Goal: Transaction & Acquisition: Purchase product/service

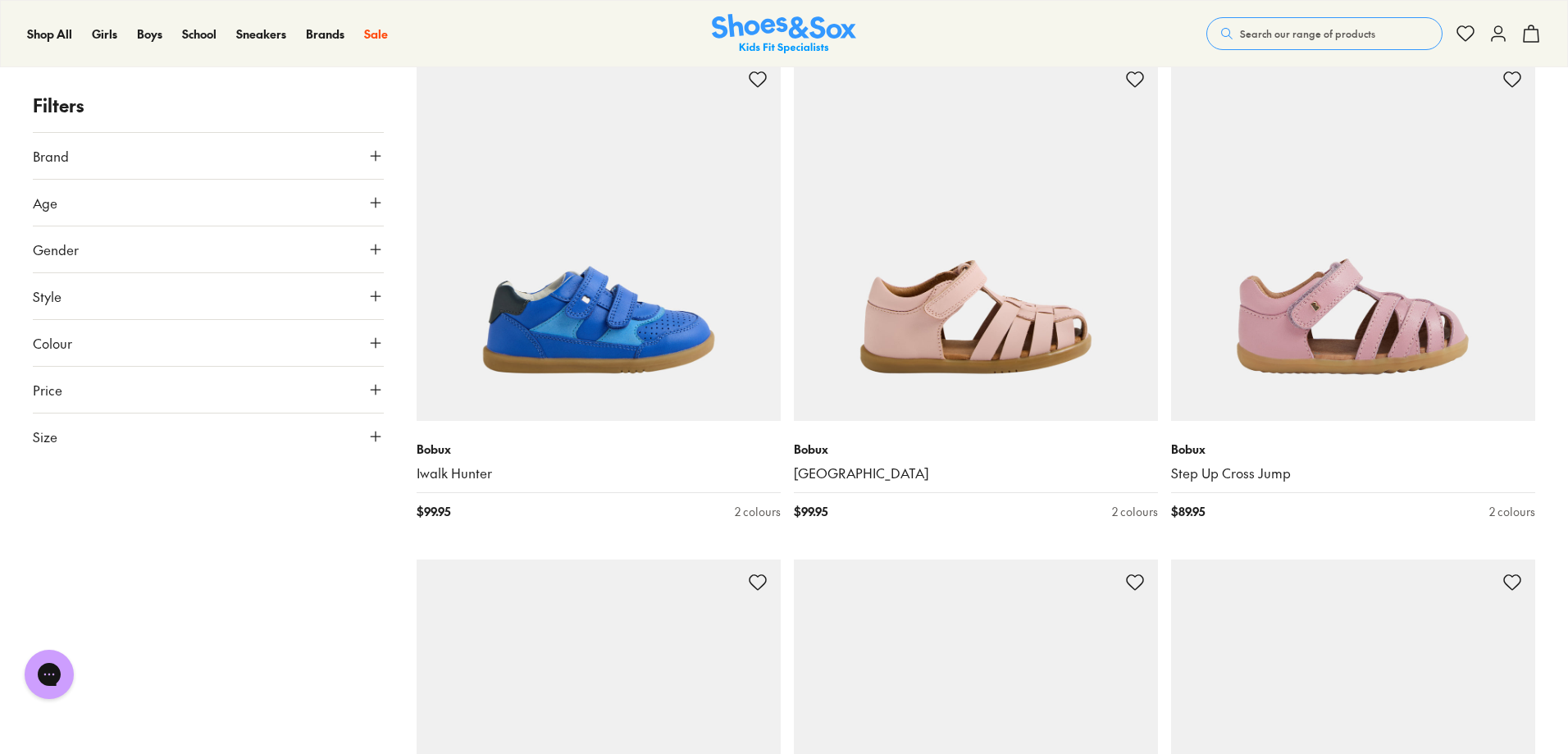
scroll to position [3199, 0]
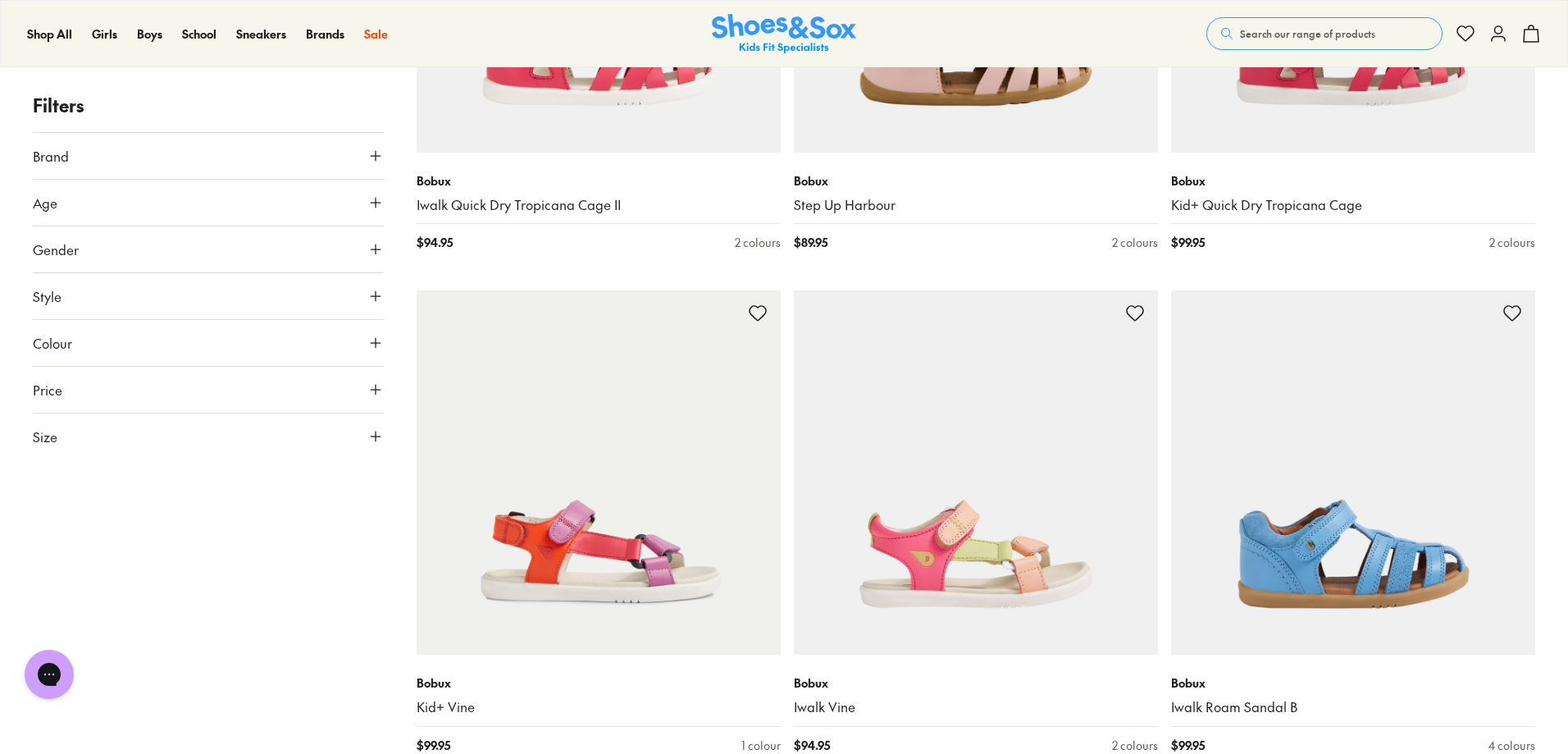
scroll to position [3609, 0]
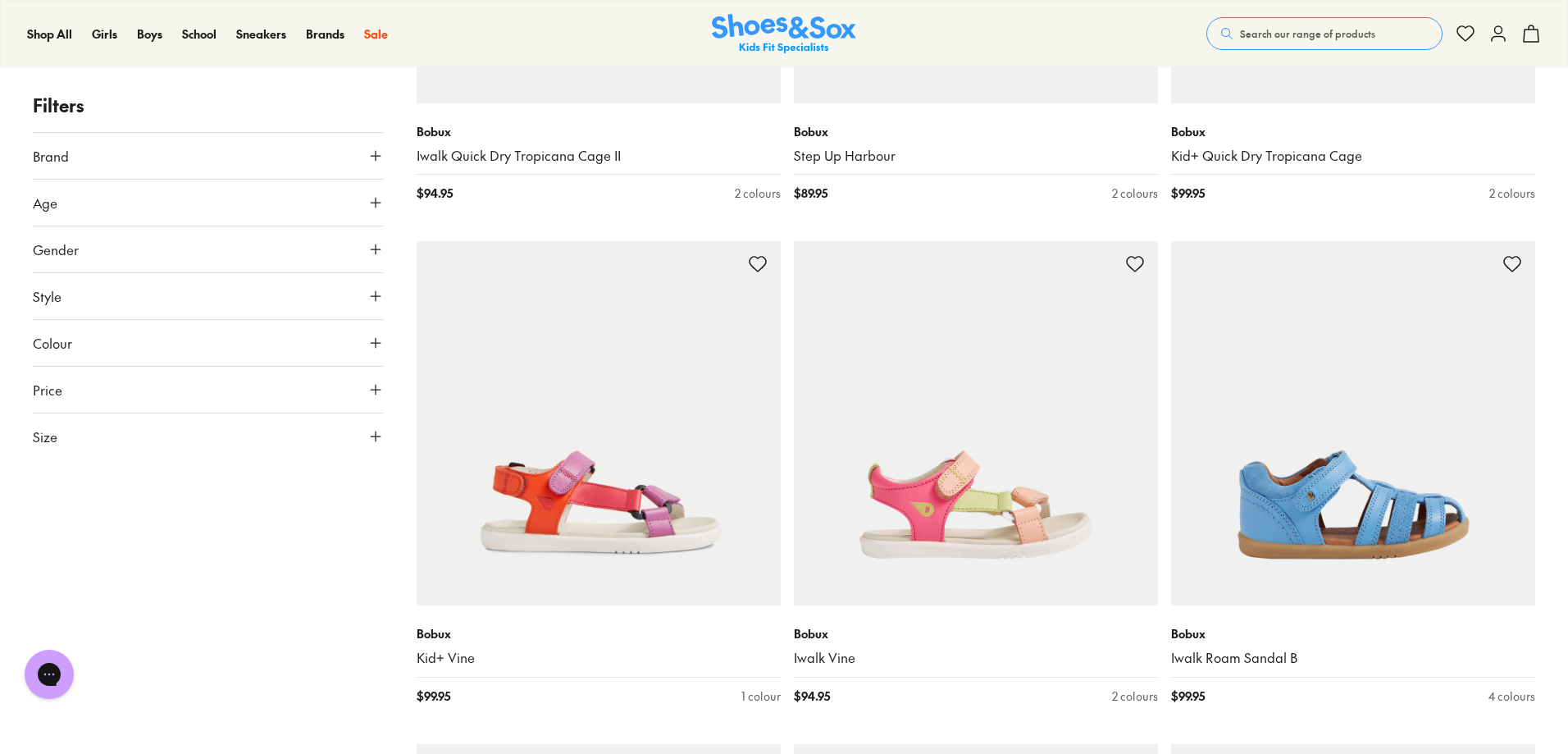
click at [220, 588] on div "Close dialog Join the FREE Fit Club & Get 10% Back Sign up to join our FREE Fit…" at bounding box center [784, 377] width 1568 height 754
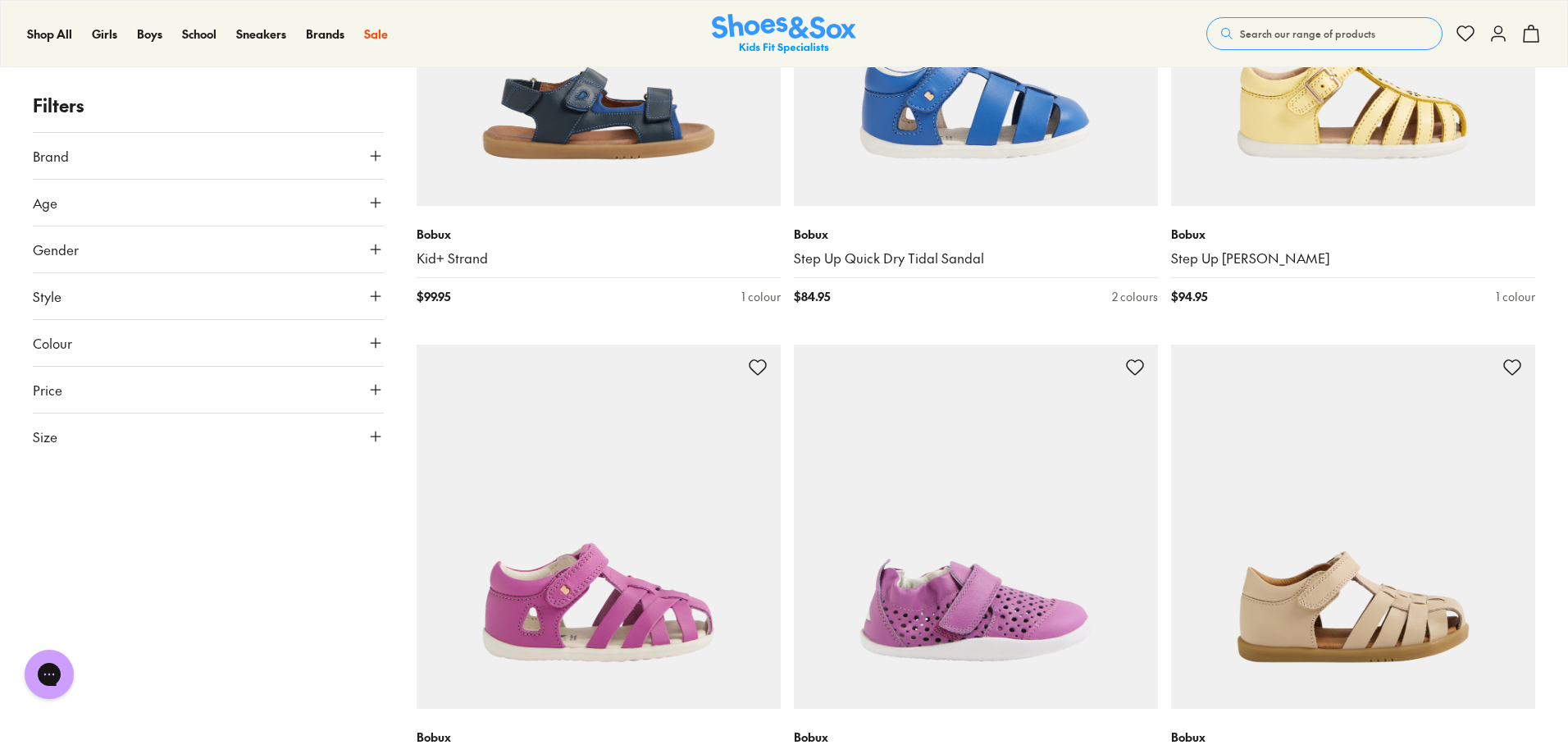
scroll to position [0, 0]
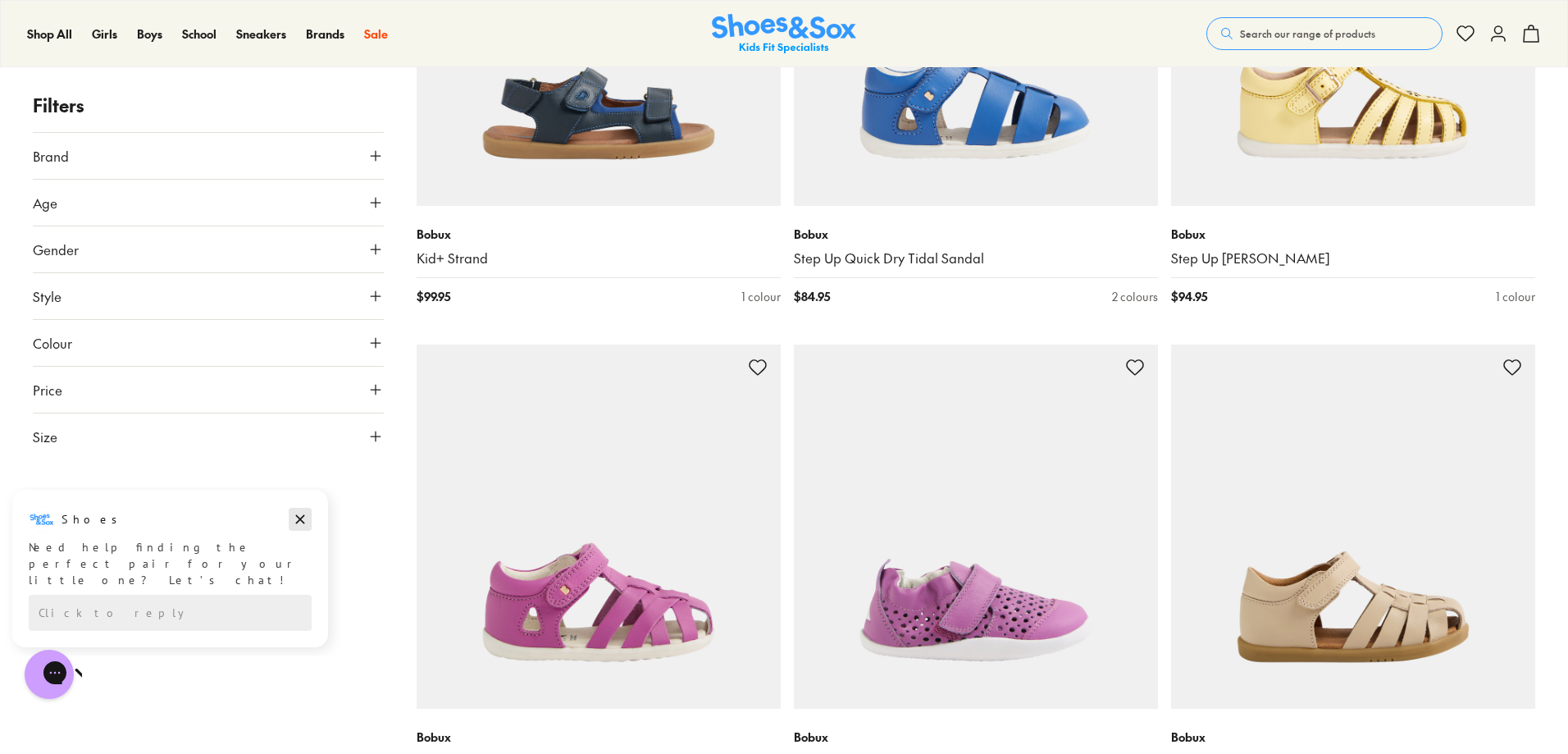
click at [298, 525] on icon "Dismiss campaign" at bounding box center [300, 519] width 16 height 20
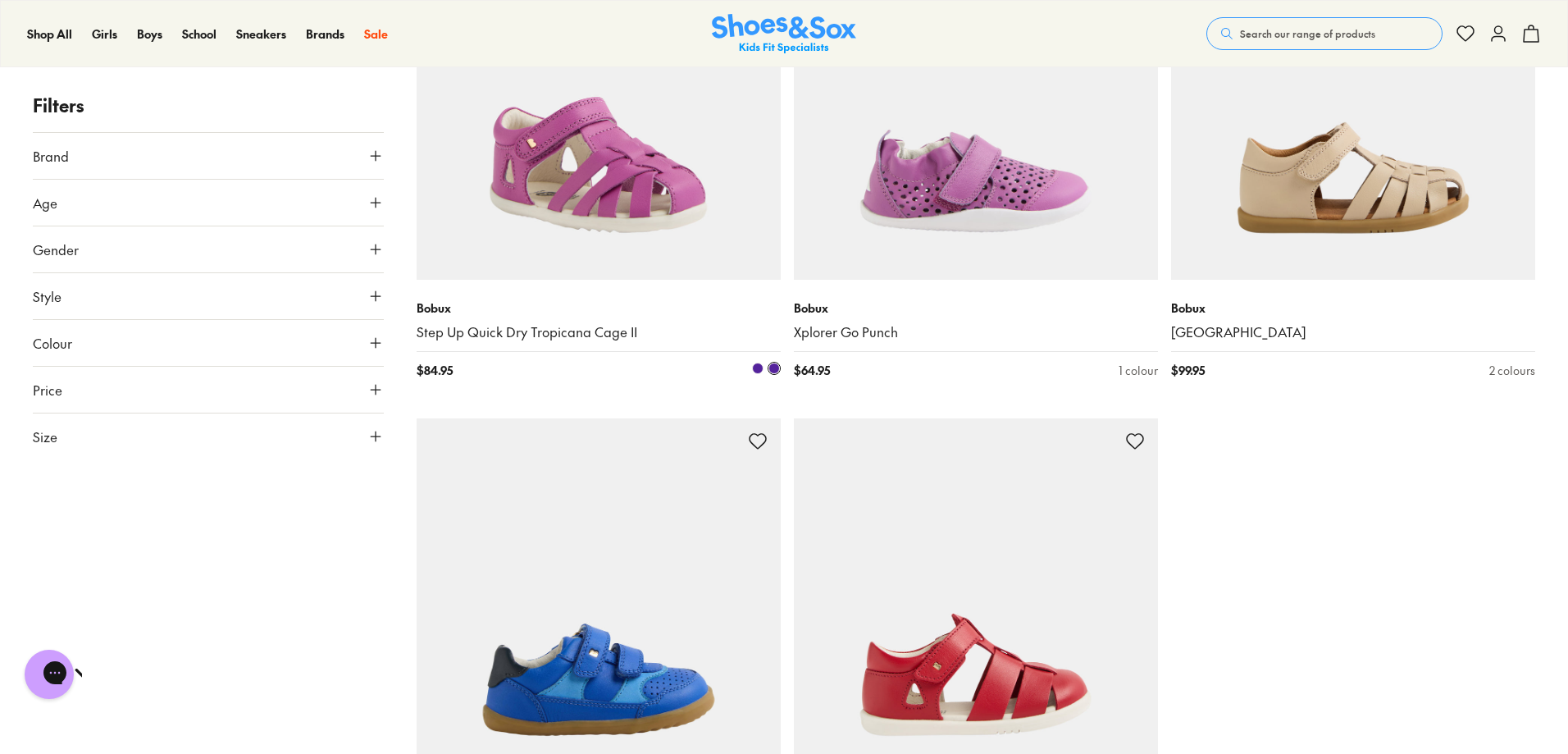
scroll to position [5168, 0]
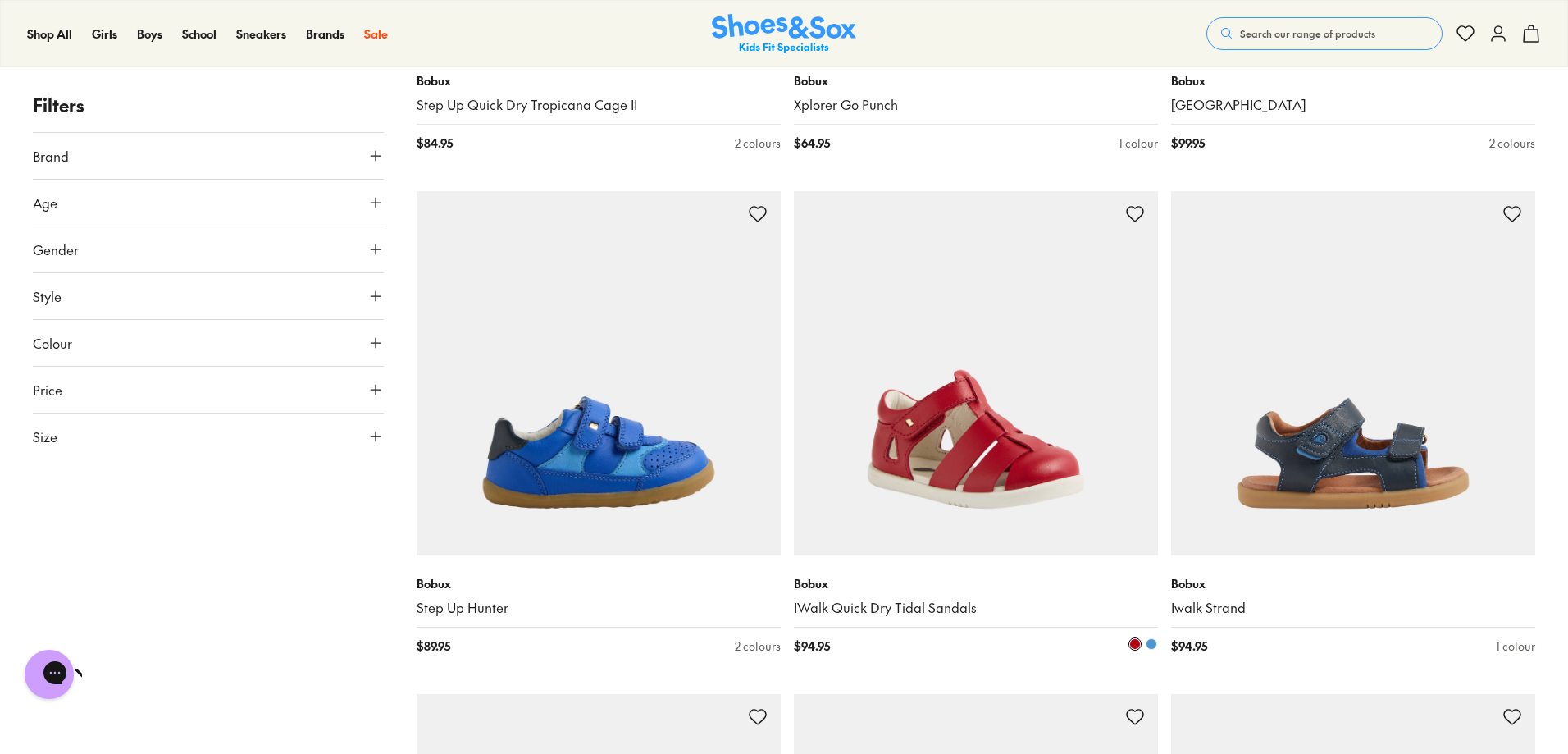
click at [992, 458] on img at bounding box center [976, 372] width 364 height 364
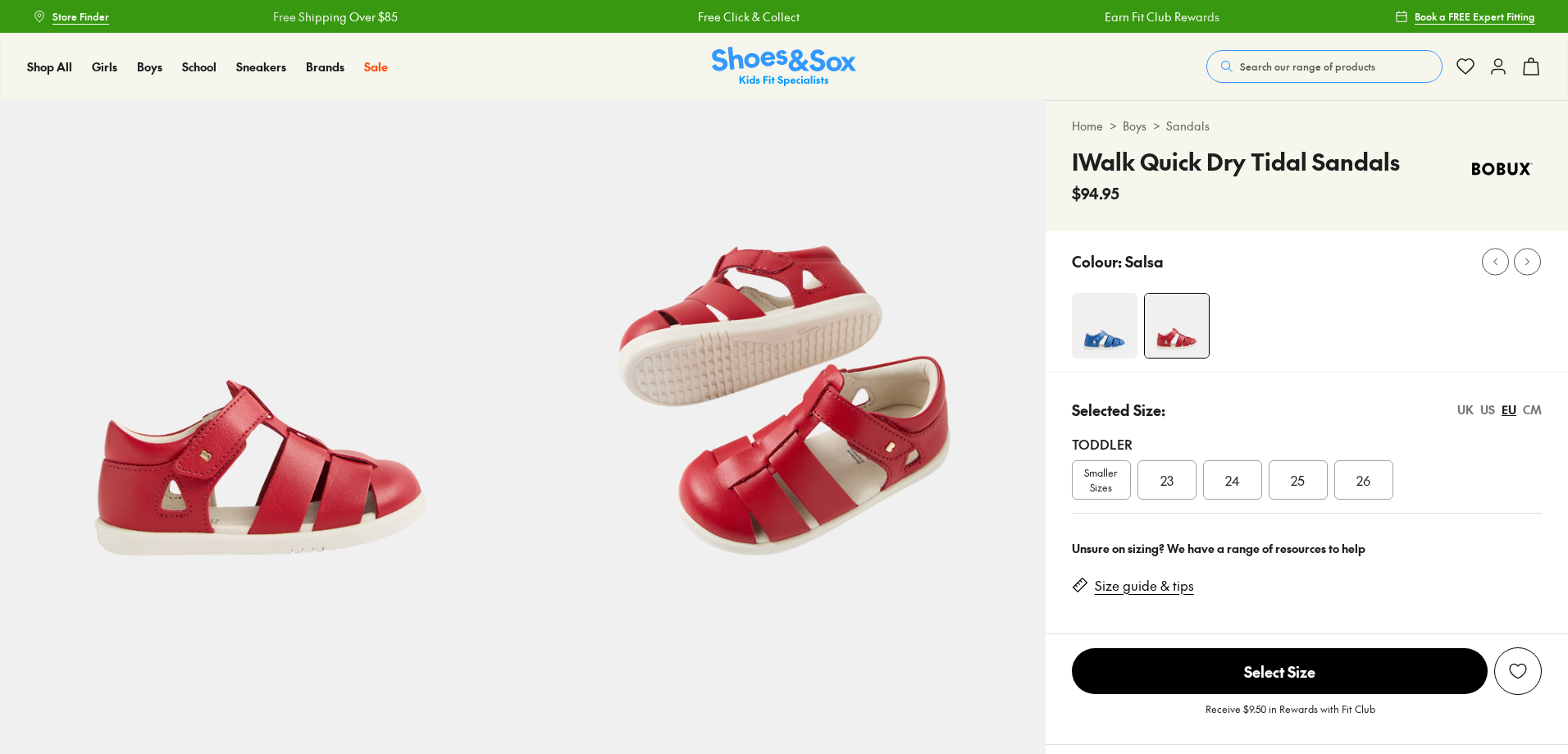
select select "*"
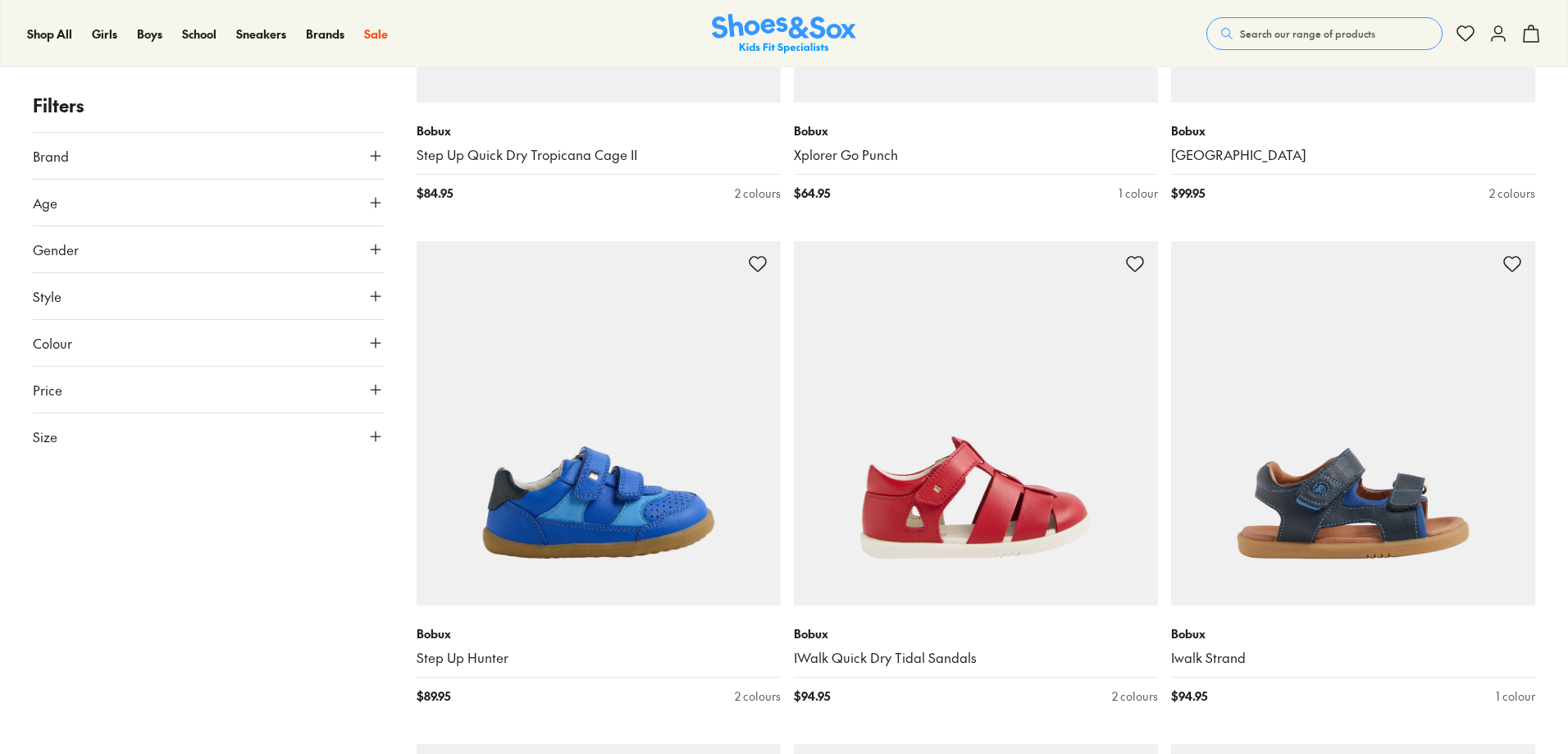
scroll to position [5692, 0]
